Goal: Check status: Check status

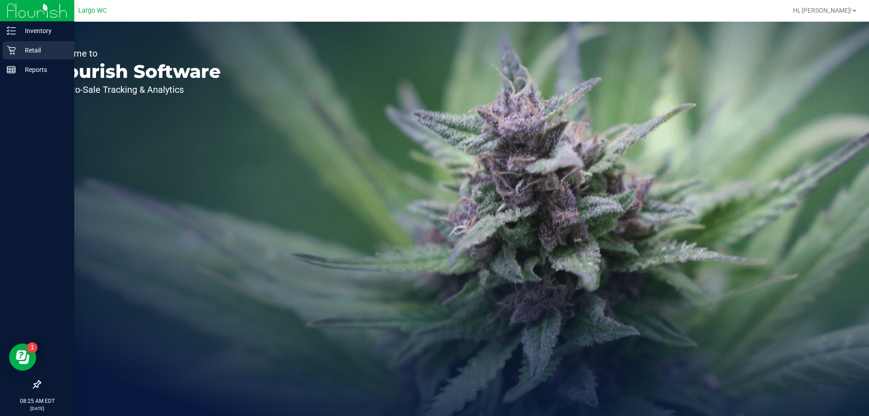
click at [18, 45] on p "Retail" at bounding box center [43, 50] width 54 height 11
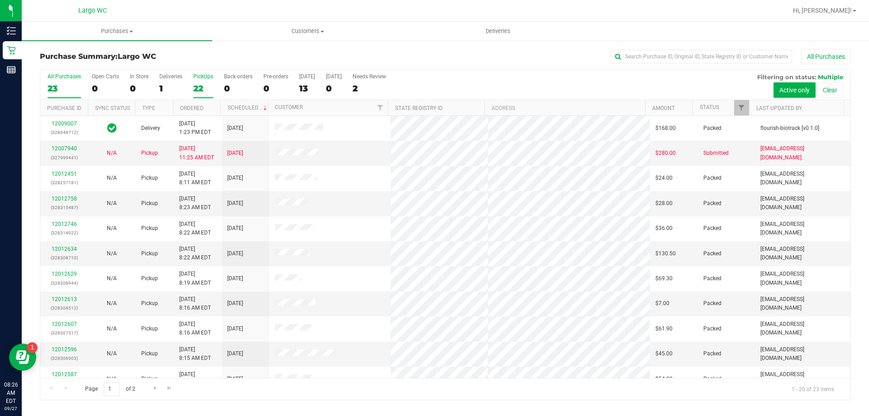
click at [201, 85] on div "22" at bounding box center [203, 88] width 20 height 10
click at [0, 0] on input "PickUps 22" at bounding box center [0, 0] width 0 height 0
